Goal: Check status: Check status

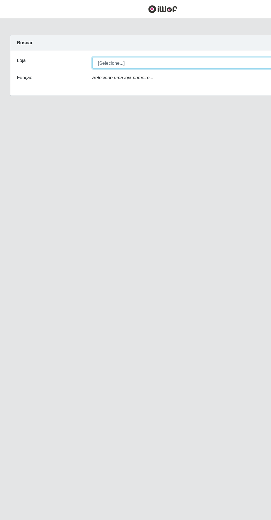
click at [108, 49] on select "[Selecione...] Extrabom - Loja 05 [GEOGRAPHIC_DATA]" at bounding box center [167, 53] width 180 height 10
select select "494"
click at [77, 48] on select "[Selecione...] Extrabom - Loja 05 [GEOGRAPHIC_DATA]" at bounding box center [167, 53] width 180 height 10
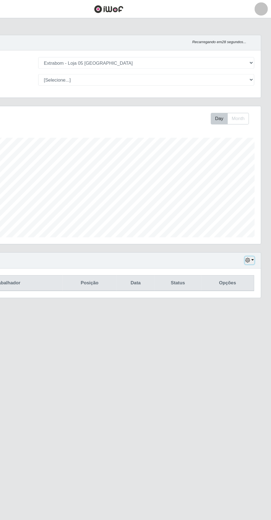
click at [252, 216] on icon "button" at bounding box center [252, 217] width 4 height 4
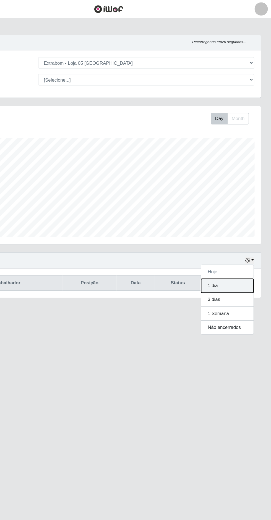
click at [231, 237] on button "1 dia" at bounding box center [235, 238] width 44 height 12
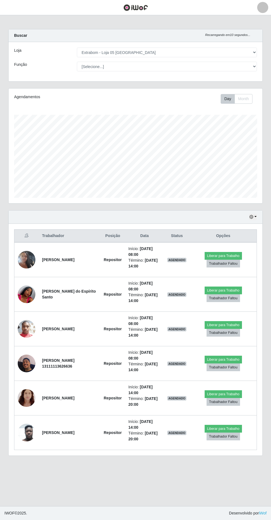
scroll to position [25, 0]
click at [30, 279] on img at bounding box center [27, 295] width 18 height 32
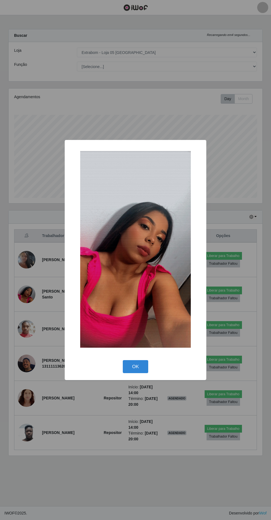
click at [187, 65] on div "× OK Cancel" at bounding box center [135, 260] width 271 height 520
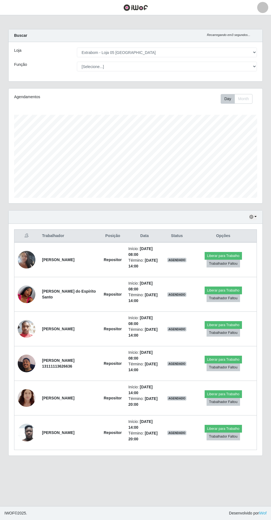
click at [29, 317] on img at bounding box center [27, 329] width 18 height 24
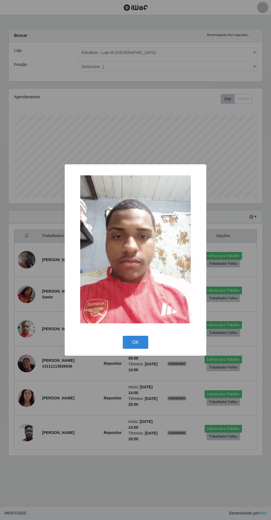
click at [182, 58] on div "× OK Cancel" at bounding box center [135, 260] width 271 height 520
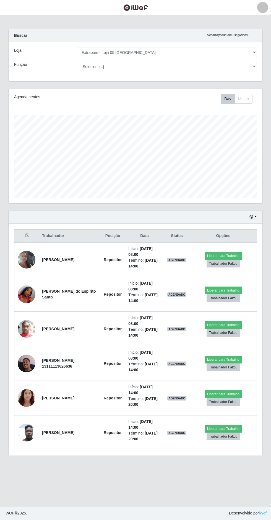
click at [26, 355] on img at bounding box center [27, 364] width 18 height 18
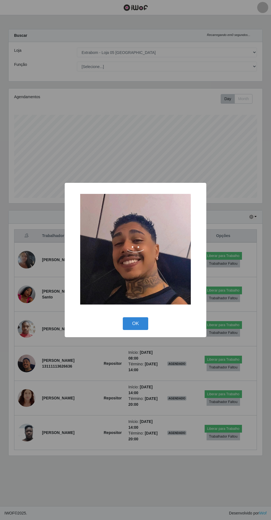
click at [182, 62] on div "× OK Cancel" at bounding box center [135, 260] width 271 height 520
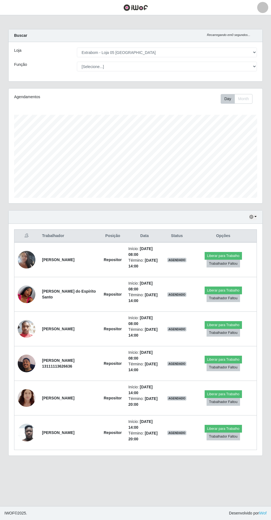
click at [33, 381] on td at bounding box center [26, 398] width 25 height 35
click at [31, 387] on img at bounding box center [27, 398] width 18 height 22
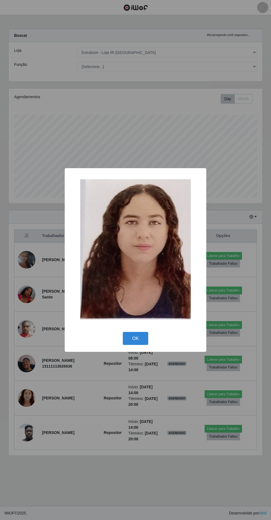
click at [184, 64] on div "× OK Cancel" at bounding box center [135, 260] width 271 height 520
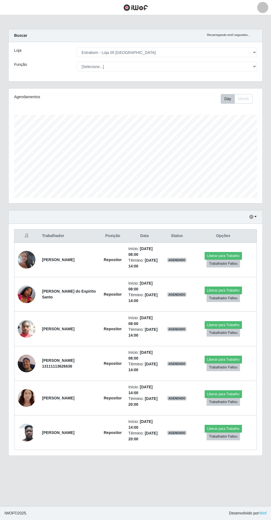
click at [28, 421] on img at bounding box center [27, 433] width 18 height 24
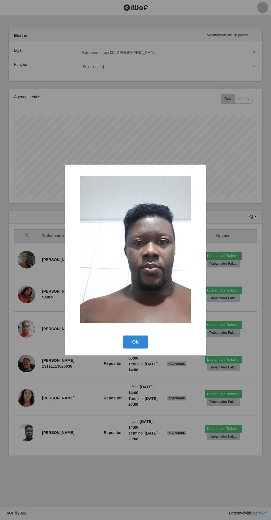
click at [185, 71] on div "× OK Cancel" at bounding box center [135, 260] width 271 height 520
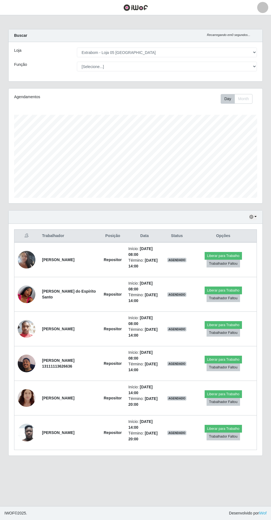
click at [29, 244] on img at bounding box center [27, 260] width 18 height 32
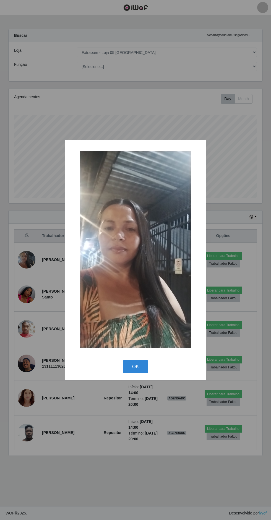
click at [8, 264] on div "× OK Cancel" at bounding box center [135, 260] width 271 height 520
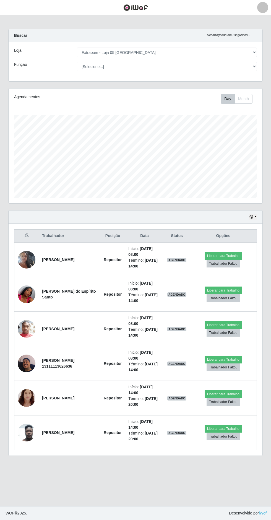
scroll to position [0, 0]
